Goal: Task Accomplishment & Management: Complete application form

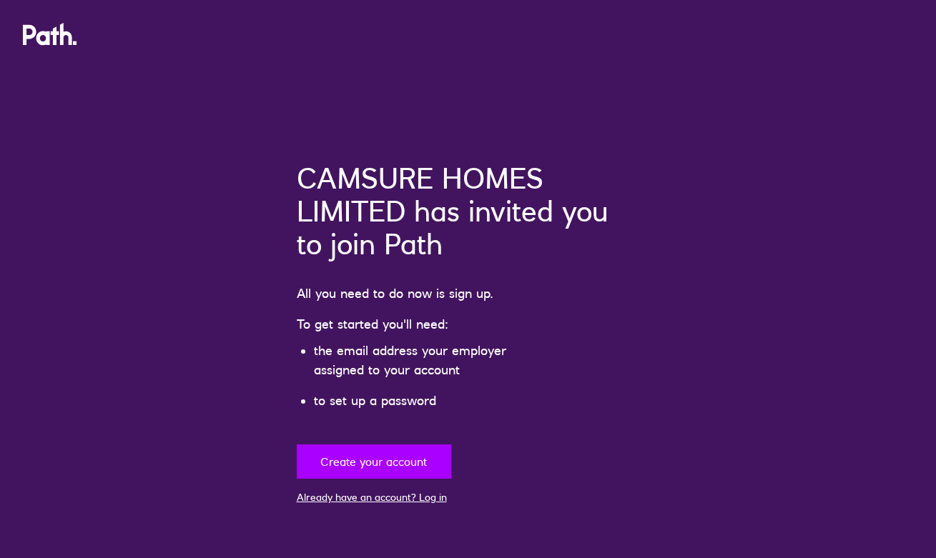
click at [397, 455] on button "Create your account" at bounding box center [374, 462] width 154 height 34
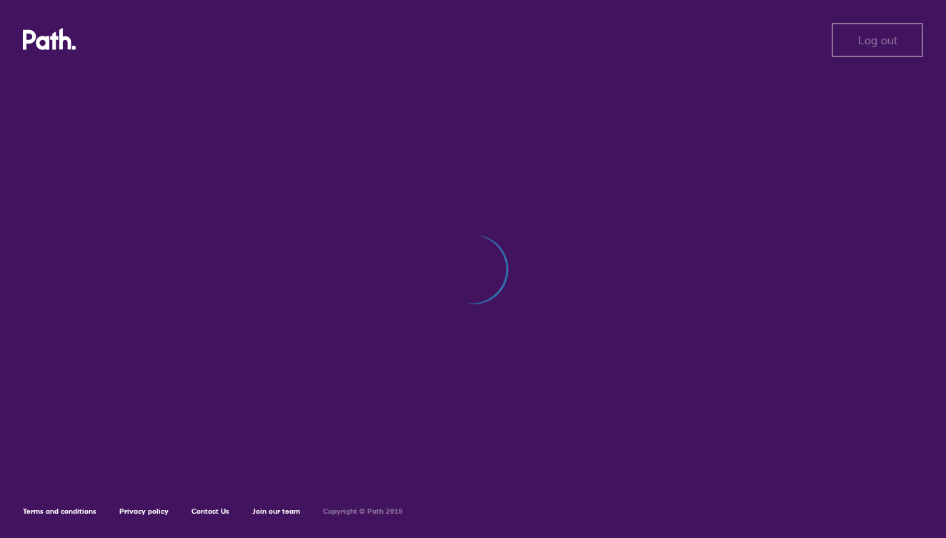
click at [57, 53] on div "Log out Log out" at bounding box center [473, 40] width 901 height 34
click at [153, 517] on div "Log out Log out Terms and conditions Privacy policy Contact Us Join our team Co…" at bounding box center [473, 269] width 946 height 538
click at [192, 515] on link "Contact Us" at bounding box center [211, 511] width 38 height 9
click at [204, 513] on link "Contact Us" at bounding box center [211, 511] width 38 height 9
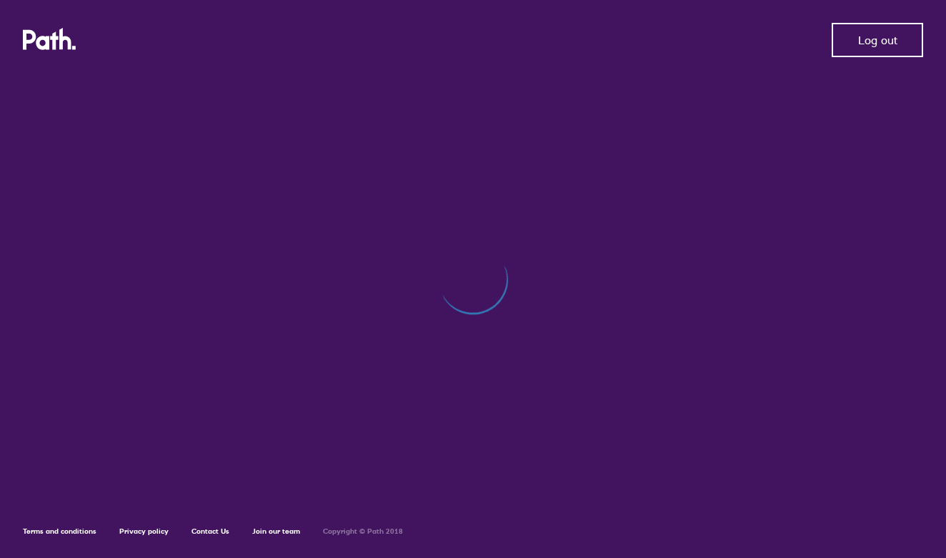
click at [888, 41] on span "Log out" at bounding box center [878, 40] width 39 height 13
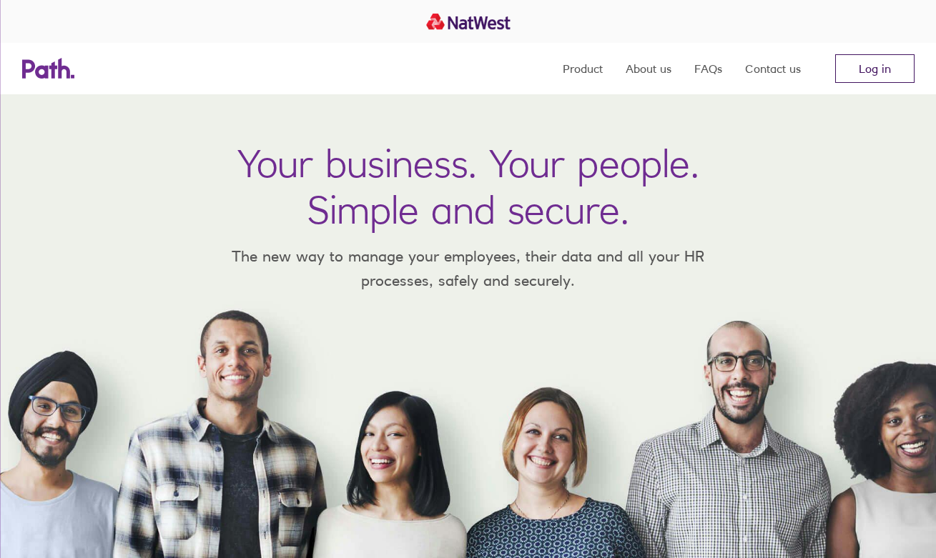
click at [849, 63] on link "Log in" at bounding box center [874, 68] width 79 height 29
